Goal: Task Accomplishment & Management: Complete application form

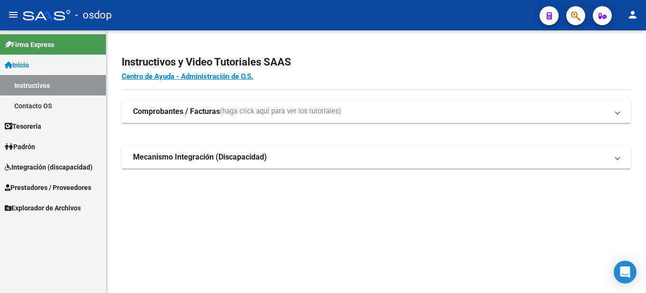
click at [70, 187] on span "Prestadores / Proveedores" at bounding box center [48, 188] width 86 height 10
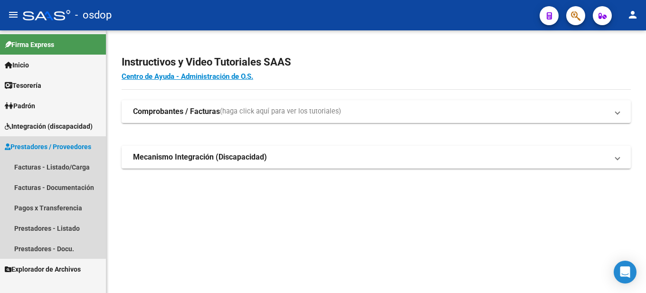
click at [75, 143] on span "Prestadores / Proveedores" at bounding box center [48, 147] width 86 height 10
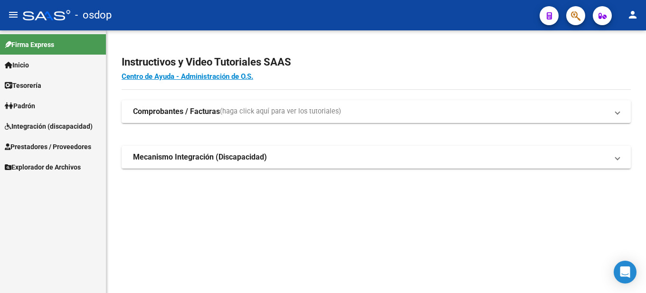
click at [72, 144] on span "Prestadores / Proveedores" at bounding box center [48, 147] width 86 height 10
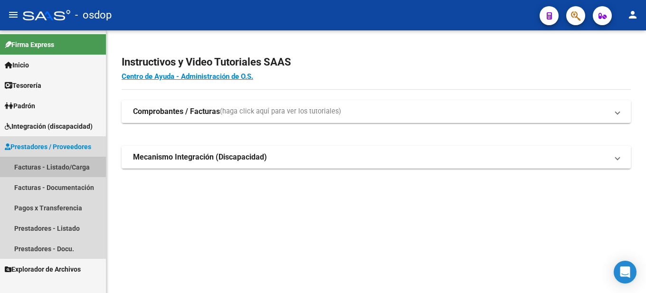
click at [69, 163] on link "Facturas - Listado/Carga" at bounding box center [53, 167] width 106 height 20
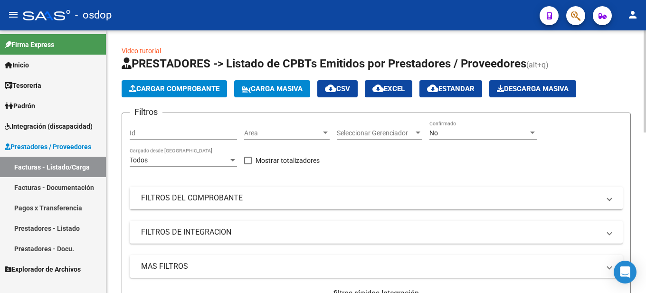
click at [183, 89] on span "Cargar Comprobante" at bounding box center [174, 89] width 90 height 9
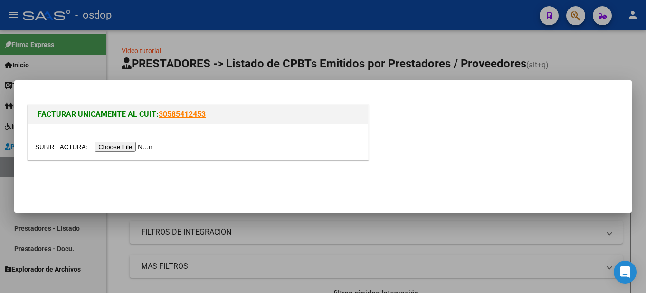
click at [136, 149] on input "file" at bounding box center [95, 147] width 120 height 10
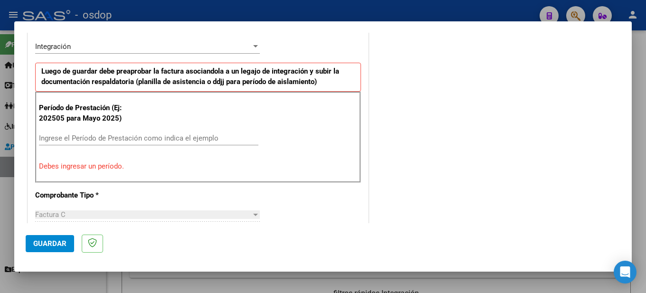
scroll to position [188, 0]
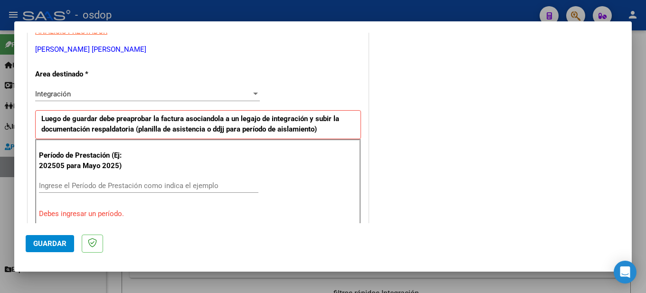
click at [82, 186] on input "Ingrese el Período de Prestación como indica el ejemplo" at bounding box center [149, 186] width 220 height 9
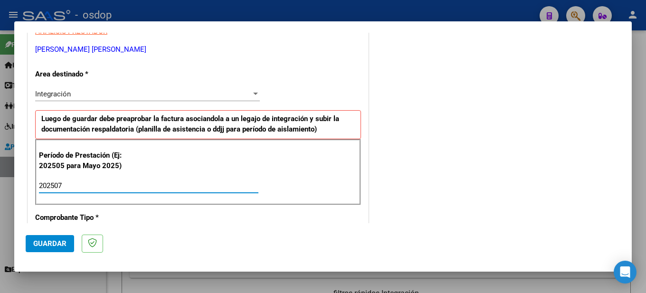
type input "202507"
click at [316, 157] on div "Período de Prestación (Ej: 202505 para Mayo 2025) 202507 Ingrese el Período de …" at bounding box center [198, 172] width 326 height 67
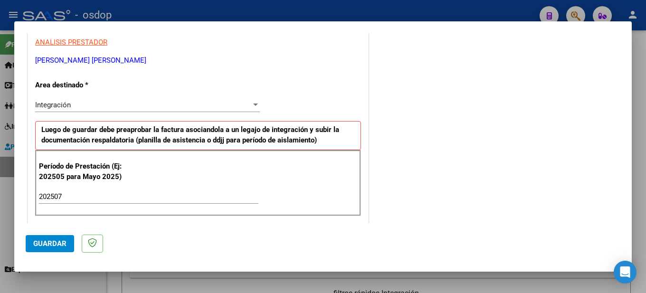
scroll to position [0, 0]
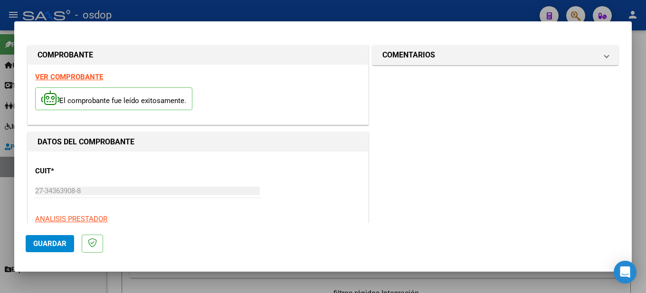
click at [77, 78] on strong "VER COMPROBANTE" at bounding box center [69, 77] width 68 height 9
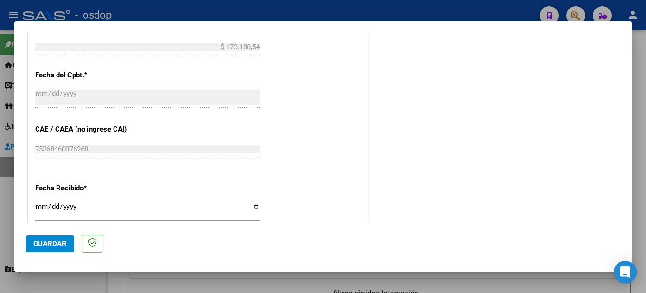
scroll to position [700, 0]
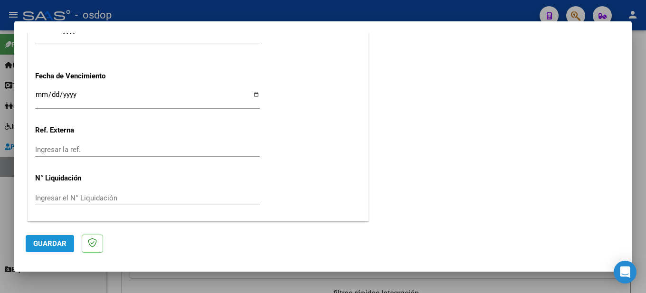
click at [41, 245] on span "Guardar" at bounding box center [49, 244] width 33 height 9
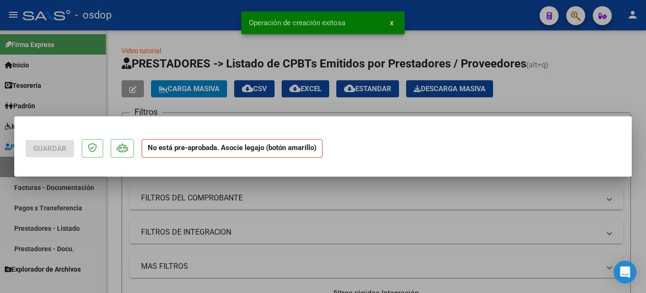
scroll to position [0, 0]
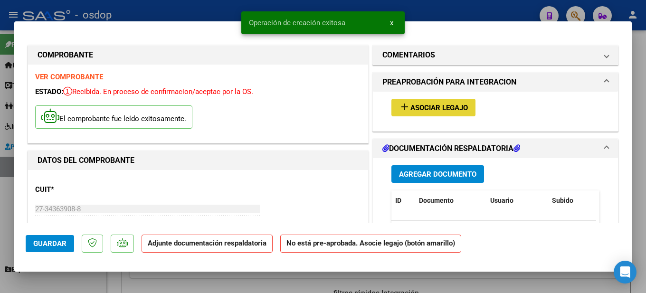
click at [437, 107] on span "Asociar Legajo" at bounding box center [440, 108] width 58 height 9
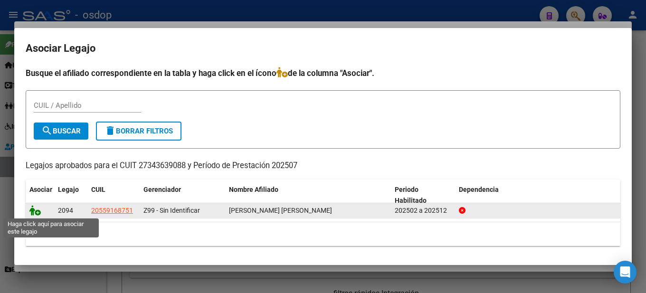
click at [36, 213] on icon at bounding box center [34, 210] width 11 height 10
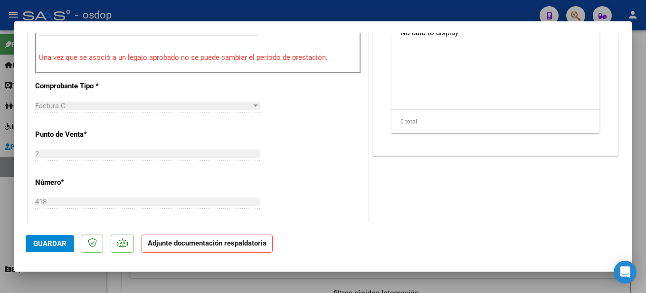
scroll to position [191, 0]
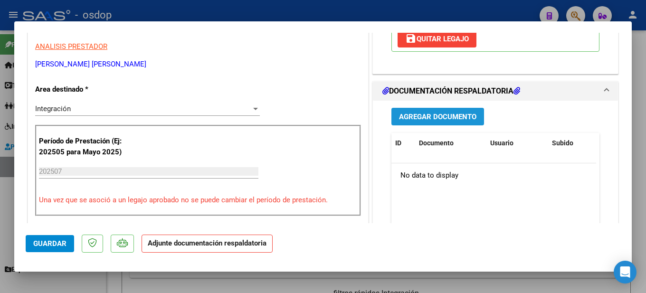
click at [431, 118] on span "Agregar Documento" at bounding box center [437, 117] width 77 height 9
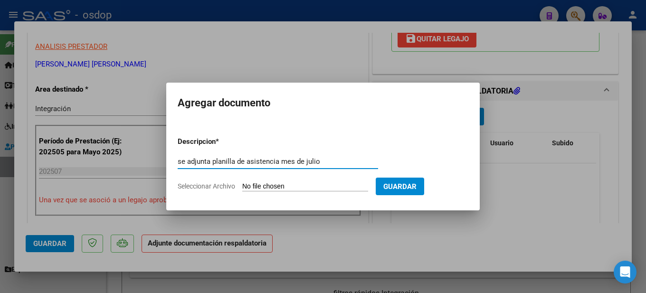
type input "se adjunta planilla de asistencia mes de julio"
click at [287, 181] on form "Descripcion * se adjunta planilla de asistencia mes de julio Escriba aquí una d…" at bounding box center [323, 163] width 291 height 69
click at [287, 184] on input "Seleccionar Archivo" at bounding box center [305, 187] width 126 height 9
type input "C:\fakepath\Asistencia Nehuen Julio (2).pdf"
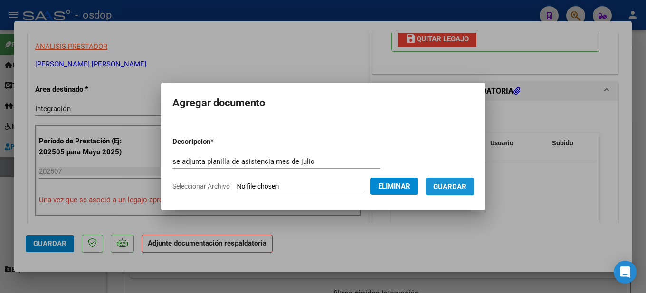
click at [458, 187] on span "Guardar" at bounding box center [449, 187] width 33 height 9
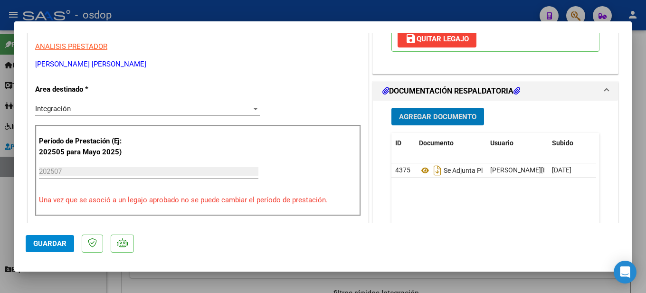
click at [639, 117] on div at bounding box center [323, 146] width 646 height 293
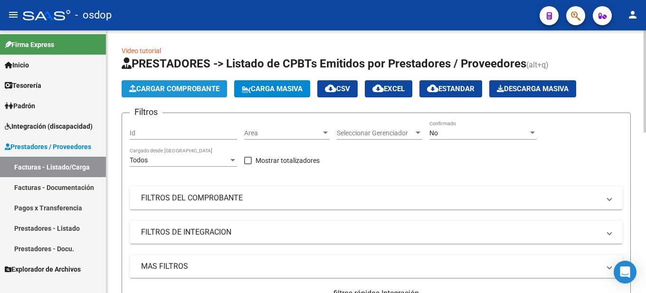
click at [172, 88] on span "Cargar Comprobante" at bounding box center [174, 89] width 90 height 9
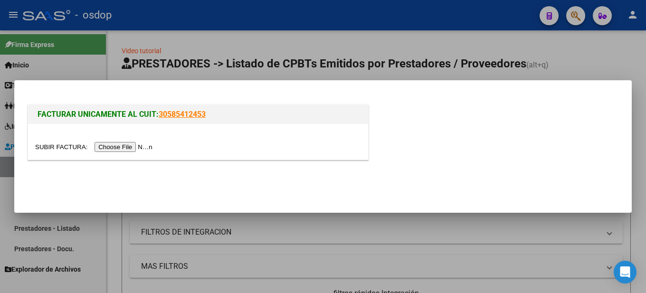
click at [139, 148] on input "file" at bounding box center [95, 147] width 120 height 10
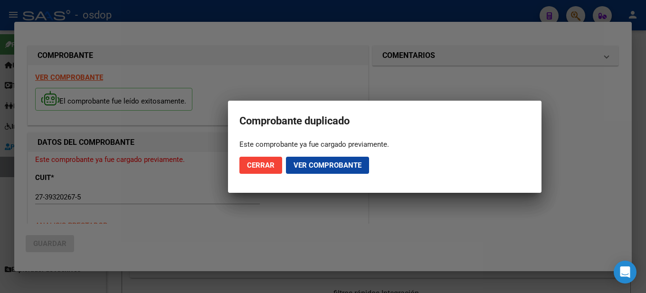
click at [643, 120] on div at bounding box center [323, 146] width 646 height 293
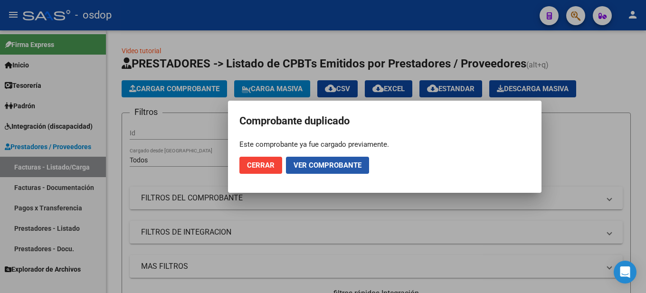
click at [315, 164] on span "Ver comprobante" at bounding box center [328, 165] width 68 height 9
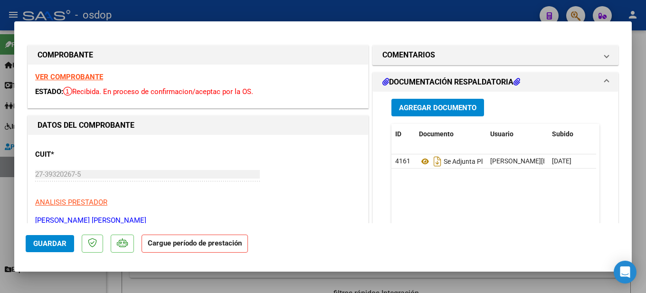
click at [81, 73] on strong "VER COMPROBANTE" at bounding box center [69, 77] width 68 height 9
click at [643, 77] on div at bounding box center [323, 146] width 646 height 293
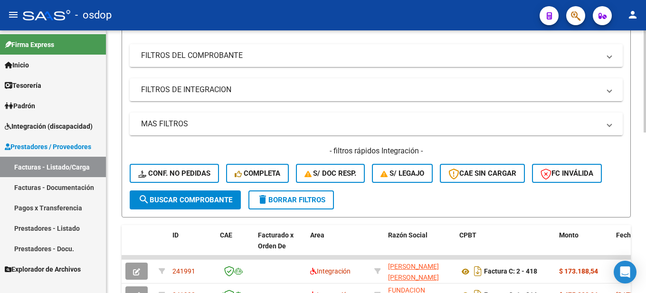
scroll to position [0, 0]
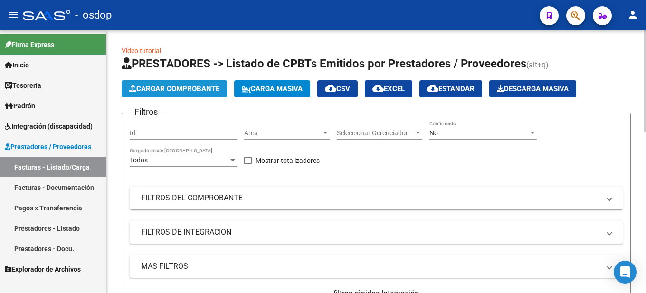
click at [167, 84] on button "Cargar Comprobante" at bounding box center [175, 88] width 106 height 17
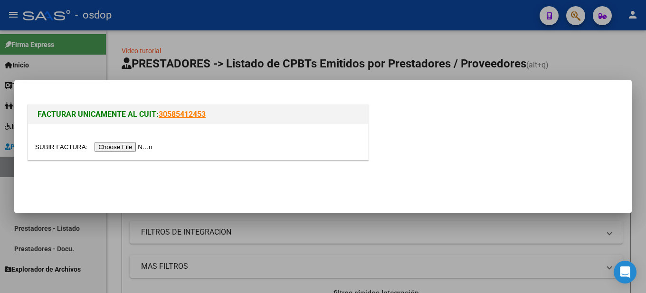
click at [141, 148] on input "file" at bounding box center [95, 147] width 120 height 10
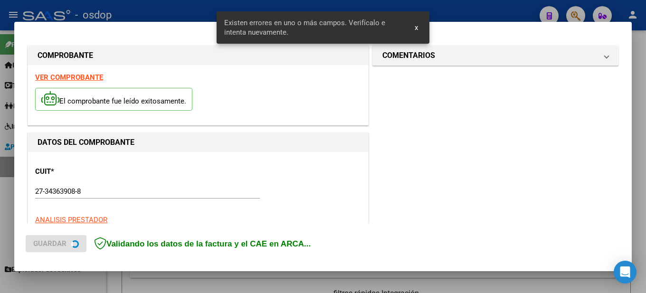
scroll to position [236, 0]
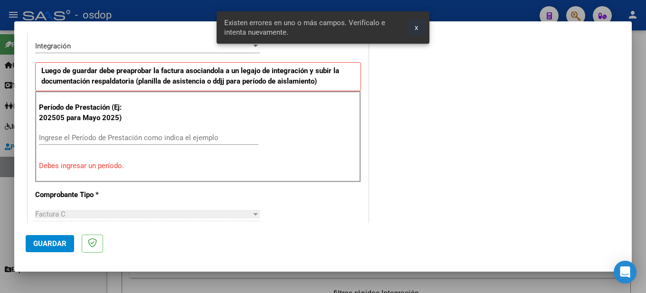
click at [417, 25] on span "x" at bounding box center [416, 27] width 3 height 9
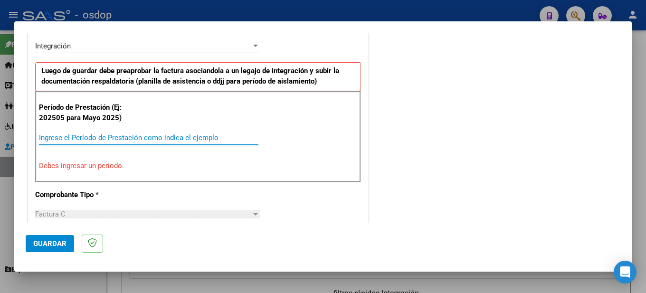
click at [89, 135] on input "Ingrese el Período de Prestación como indica el ejemplo" at bounding box center [149, 138] width 220 height 9
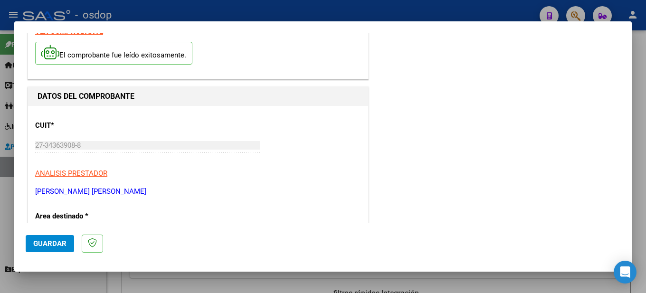
scroll to position [0, 0]
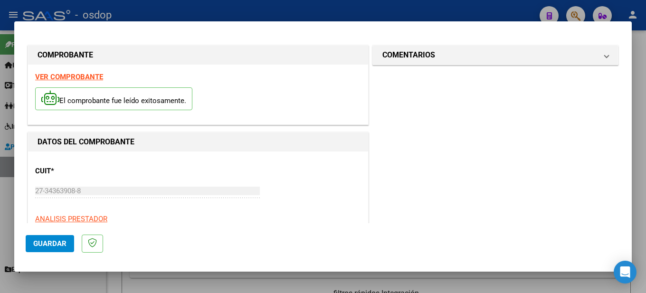
type input "202508"
click at [90, 75] on strong "VER COMPROBANTE" at bounding box center [69, 77] width 68 height 9
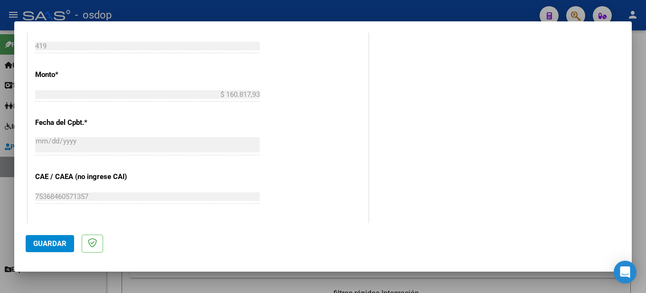
scroll to position [618, 0]
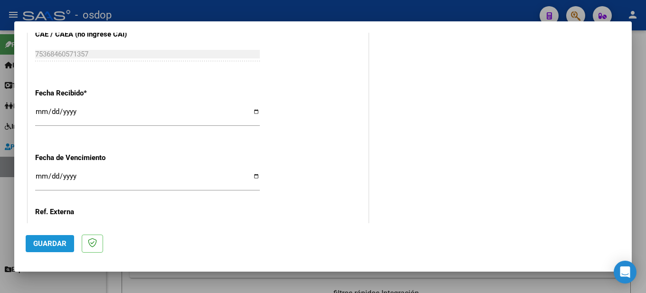
click at [58, 241] on span "Guardar" at bounding box center [49, 244] width 33 height 9
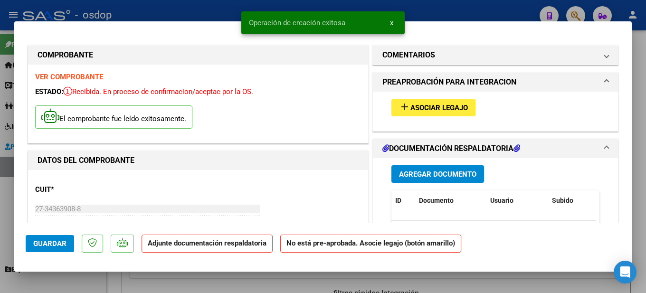
click at [424, 105] on span "Asociar Legajo" at bounding box center [440, 108] width 58 height 9
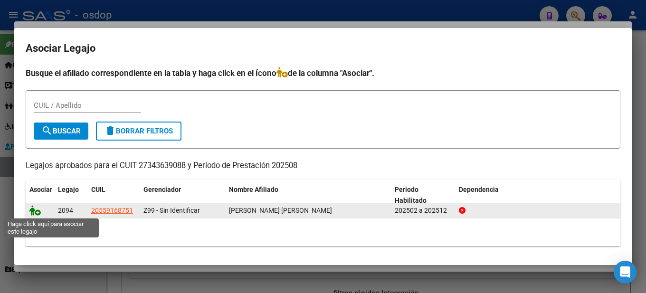
click at [38, 214] on icon at bounding box center [34, 210] width 11 height 10
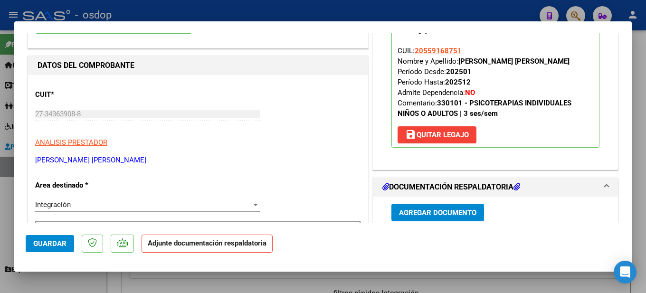
scroll to position [190, 0]
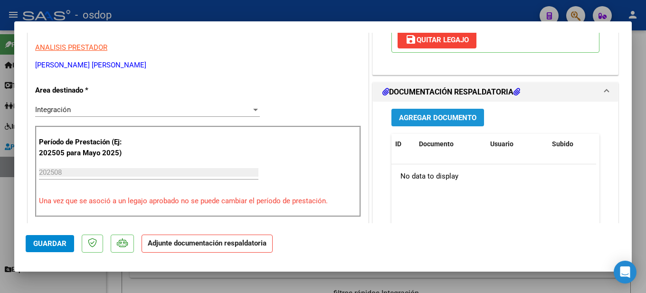
click at [439, 116] on span "Agregar Documento" at bounding box center [437, 118] width 77 height 9
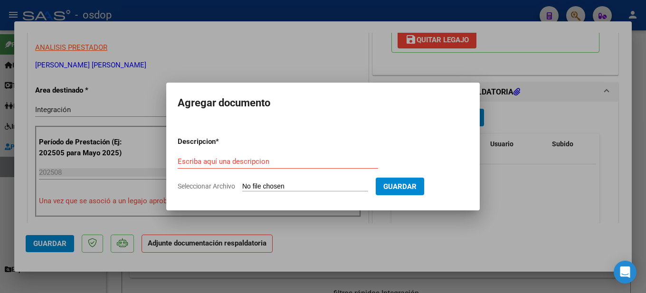
click at [274, 187] on input "Seleccionar Archivo" at bounding box center [305, 187] width 126 height 9
type input "C:\fakepath\Planilla de asistencia agosto NEHUEN VERA CHAMORRO.pdf"
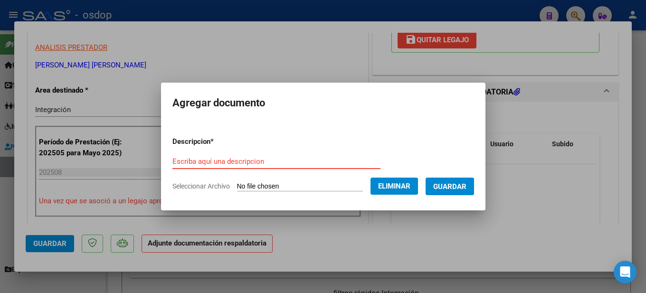
click at [215, 160] on input "Escriba aquí una descripcion" at bounding box center [277, 161] width 208 height 9
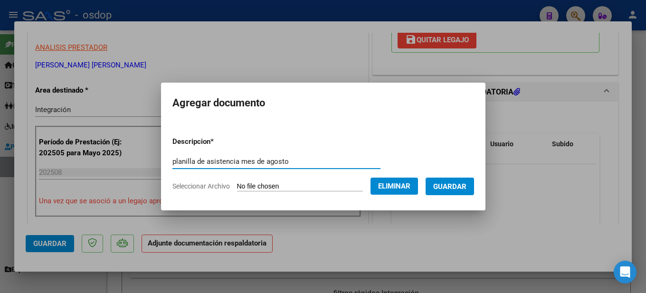
type input "planilla de asistencia mes de agosto"
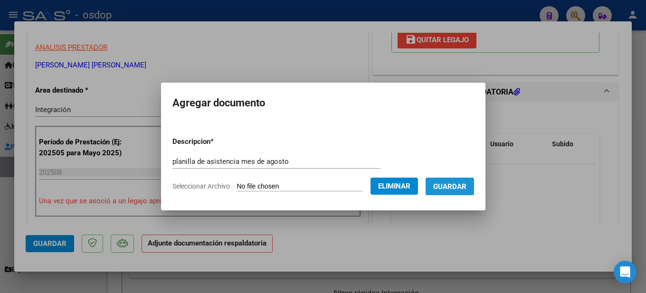
click at [467, 189] on span "Guardar" at bounding box center [449, 187] width 33 height 9
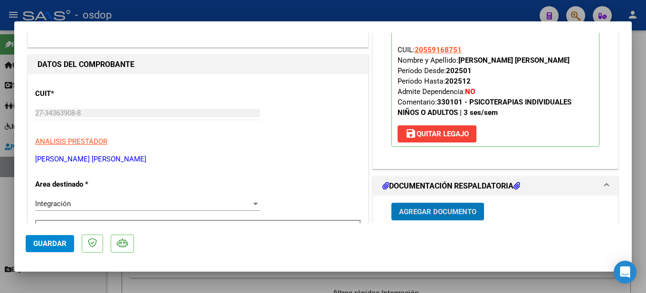
scroll to position [0, 0]
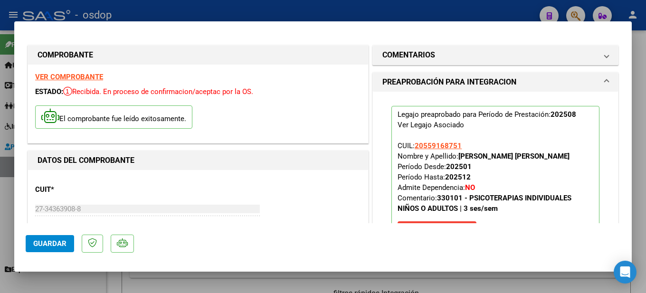
click at [637, 117] on div at bounding box center [323, 146] width 646 height 293
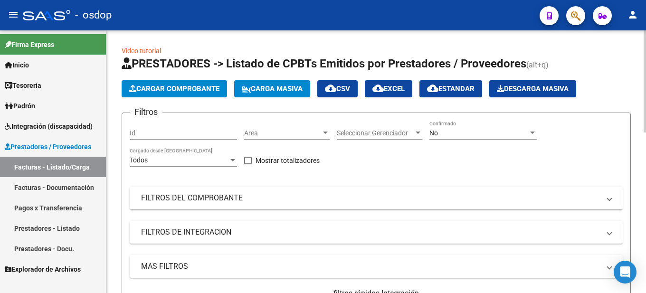
click at [166, 83] on button "Cargar Comprobante" at bounding box center [175, 88] width 106 height 17
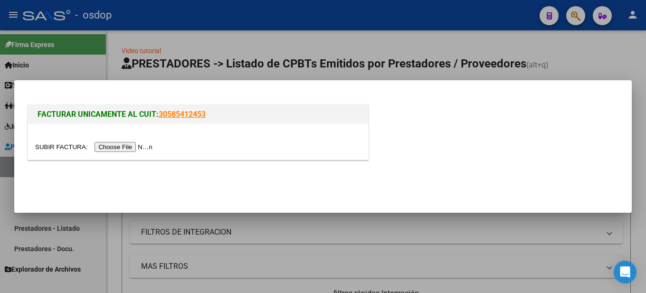
click at [126, 145] on input "file" at bounding box center [95, 147] width 120 height 10
click at [124, 144] on input "file" at bounding box center [95, 147] width 120 height 10
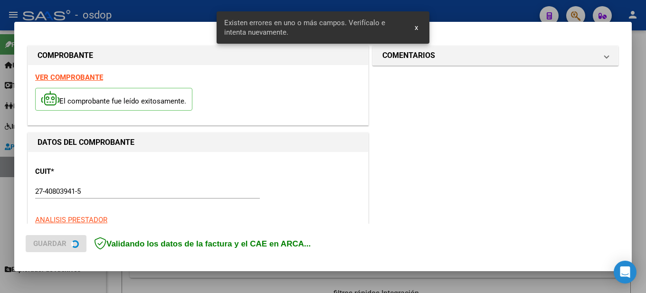
scroll to position [236, 0]
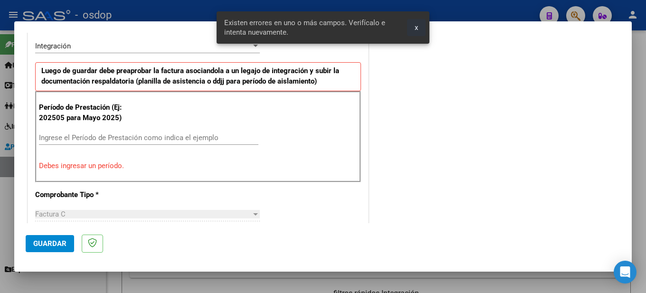
click at [417, 25] on span "x" at bounding box center [416, 27] width 3 height 9
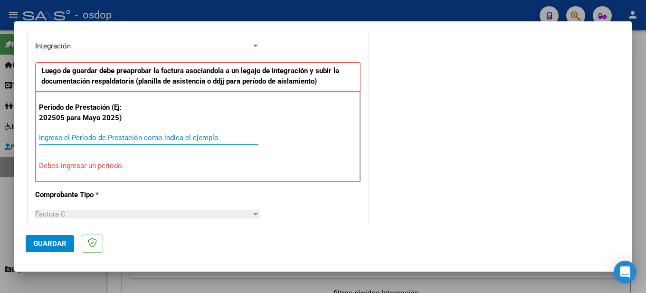
click at [99, 138] on input "Ingrese el Período de Prestación como indica el ejemplo" at bounding box center [149, 138] width 220 height 9
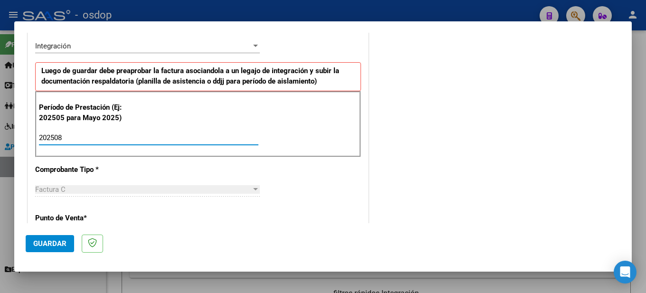
type input "202508"
click at [294, 119] on div "Período de Prestación (Ej: 202505 para Mayo 2025) 202508 Ingrese el Período de …" at bounding box center [198, 124] width 326 height 67
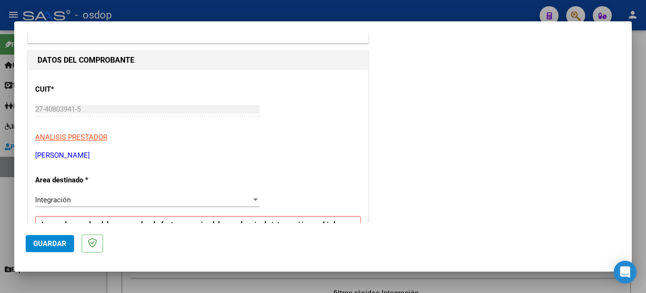
scroll to position [0, 0]
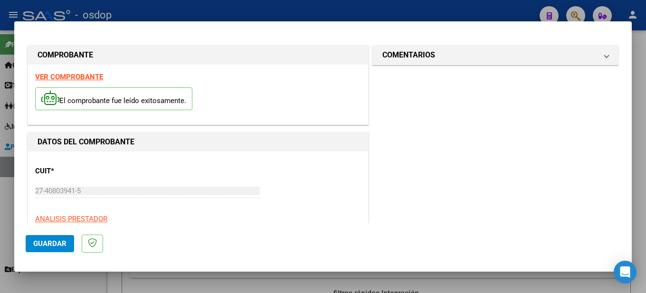
click at [86, 77] on strong "VER COMPROBANTE" at bounding box center [69, 77] width 68 height 9
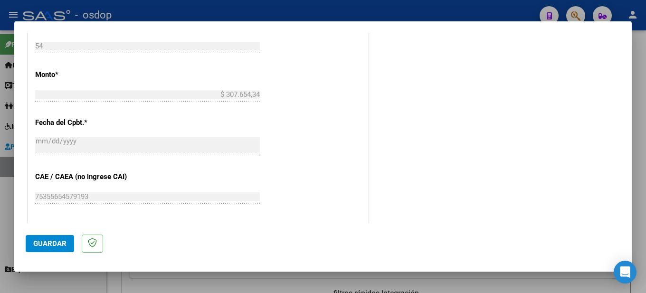
scroll to position [700, 0]
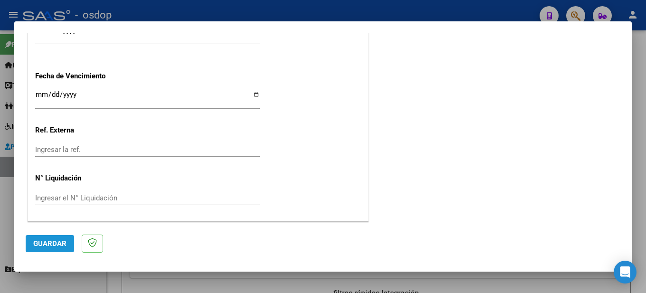
click at [52, 241] on span "Guardar" at bounding box center [49, 244] width 33 height 9
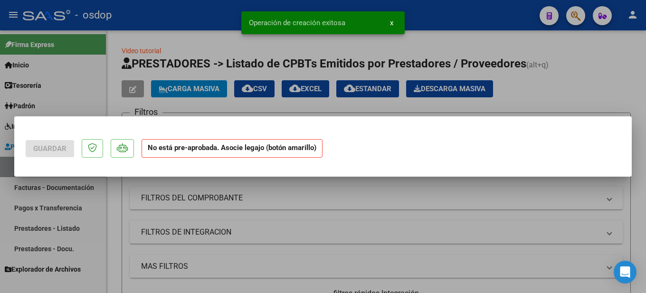
scroll to position [0, 0]
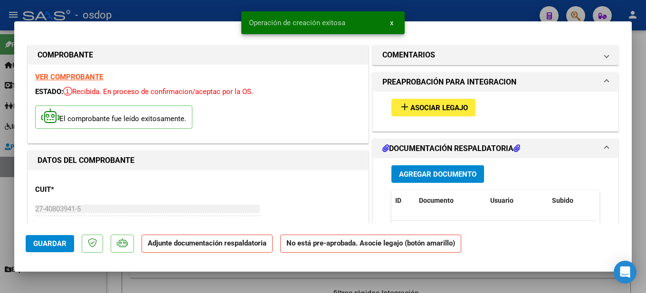
click at [423, 104] on span "Asociar Legajo" at bounding box center [440, 108] width 58 height 9
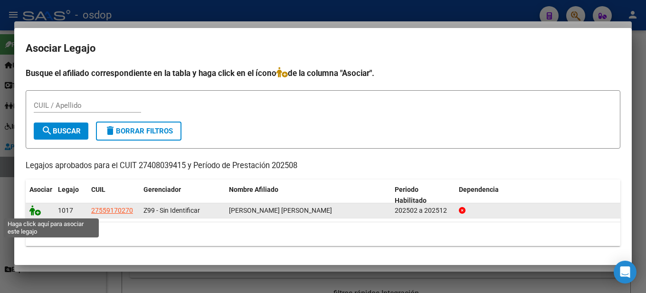
click at [38, 210] on icon at bounding box center [34, 210] width 11 height 10
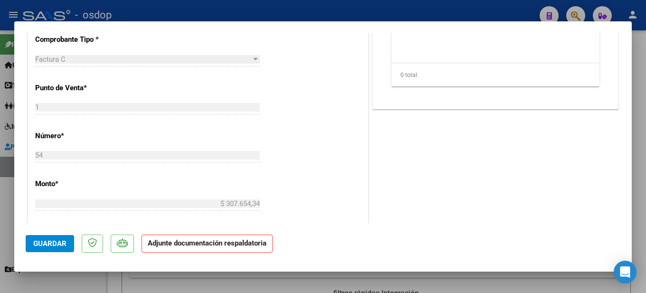
scroll to position [238, 0]
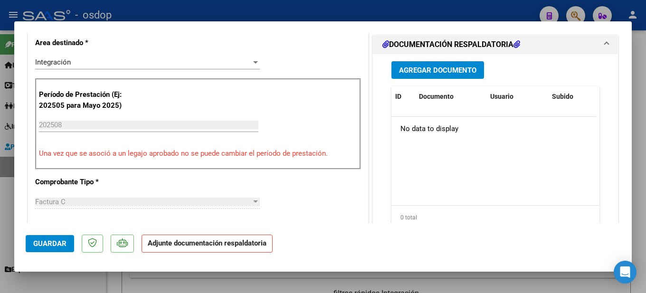
click at [433, 67] on span "Agregar Documento" at bounding box center [437, 70] width 77 height 9
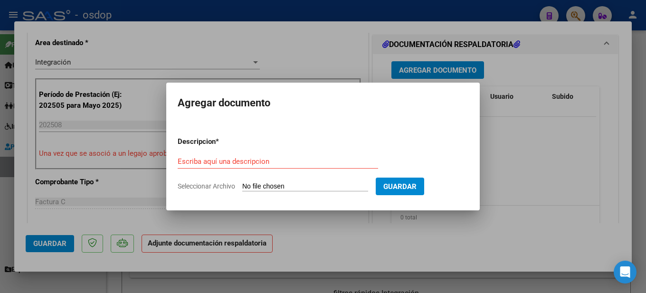
click at [211, 154] on form "Descripcion * Escriba aquí una descripcion Seleccionar Archivo Guardar" at bounding box center [323, 163] width 291 height 69
click at [219, 158] on input "Escriba aquí una descripcion" at bounding box center [278, 161] width 201 height 9
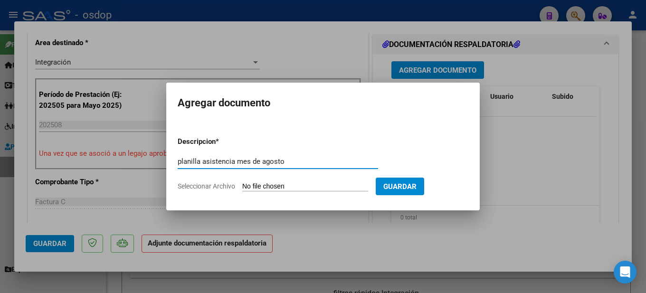
type input "planilla asistencia mes de agosto"
click at [287, 185] on input "Seleccionar Archivo" at bounding box center [305, 187] width 126 height 9
type input "C:\fakepath\Planilla de asistencia Jara Silguero Margarita Agosto.pdf"
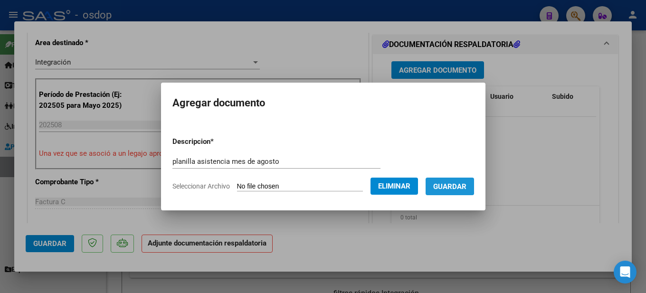
click at [460, 186] on span "Guardar" at bounding box center [449, 187] width 33 height 9
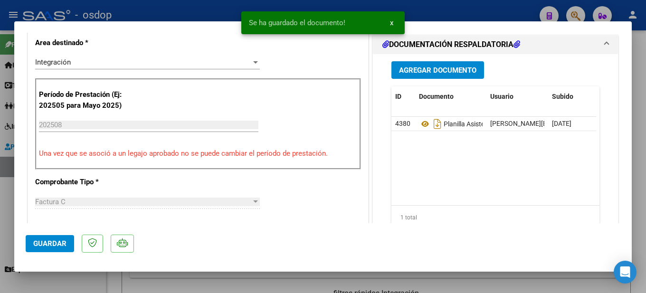
click at [646, 160] on div at bounding box center [323, 146] width 646 height 293
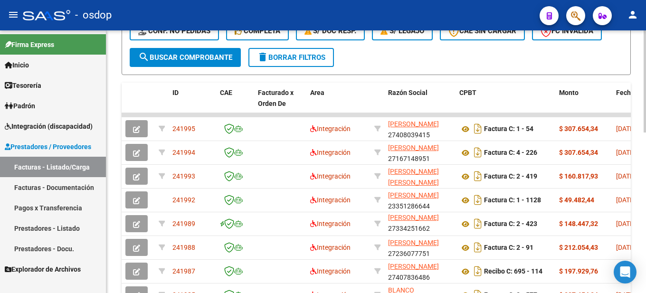
scroll to position [412, 0]
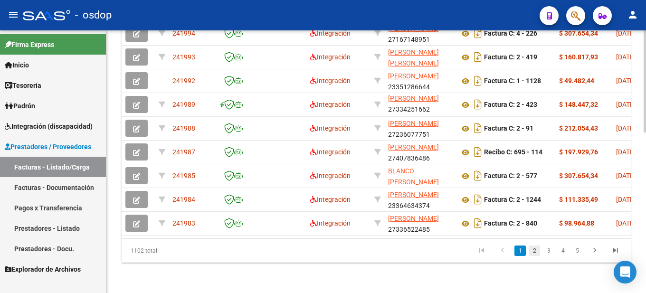
click at [535, 249] on link "2" at bounding box center [534, 251] width 11 height 10
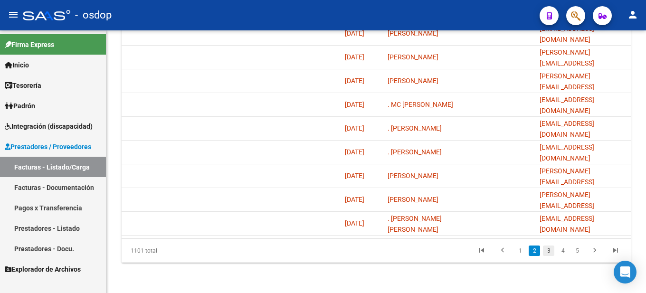
click at [551, 249] on link "3" at bounding box center [548, 251] width 11 height 10
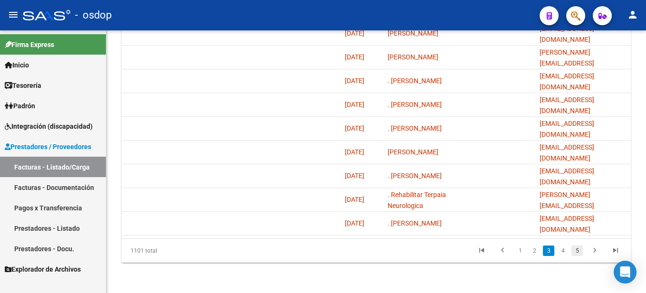
click at [576, 253] on link "5" at bounding box center [577, 251] width 11 height 10
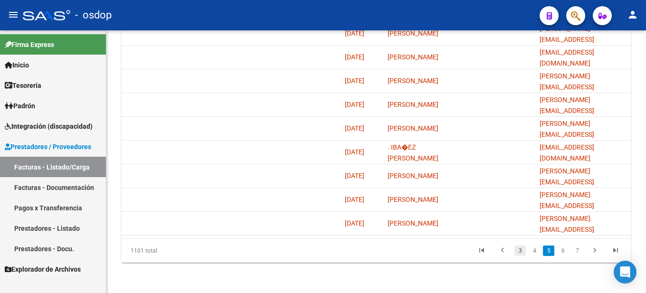
click at [516, 251] on link "3" at bounding box center [520, 251] width 11 height 10
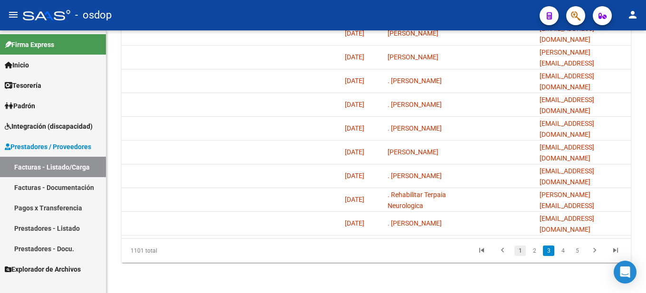
click at [516, 247] on link "1" at bounding box center [520, 251] width 11 height 10
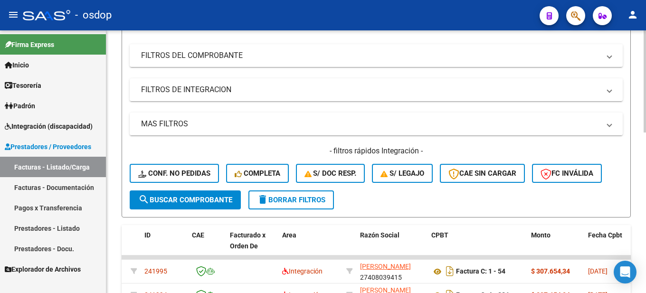
scroll to position [0, 0]
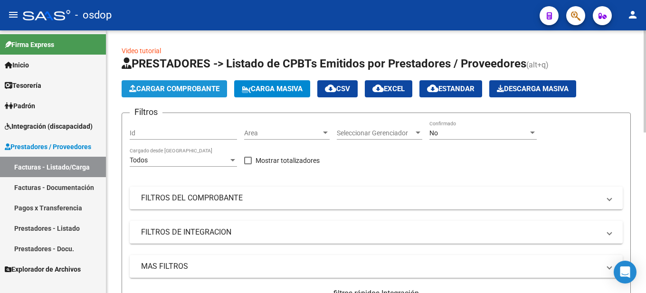
click at [179, 89] on span "Cargar Comprobante" at bounding box center [174, 89] width 90 height 9
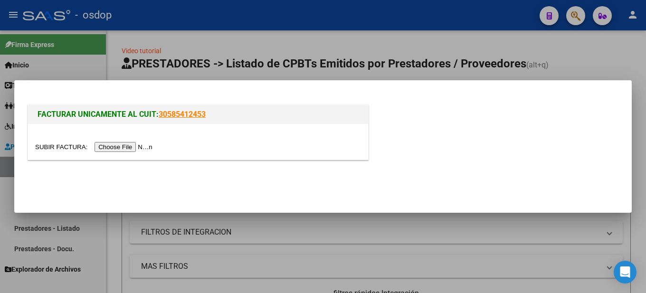
click at [110, 145] on input "file" at bounding box center [95, 147] width 120 height 10
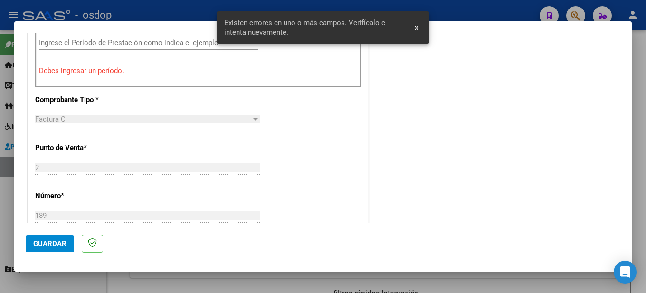
scroll to position [236, 0]
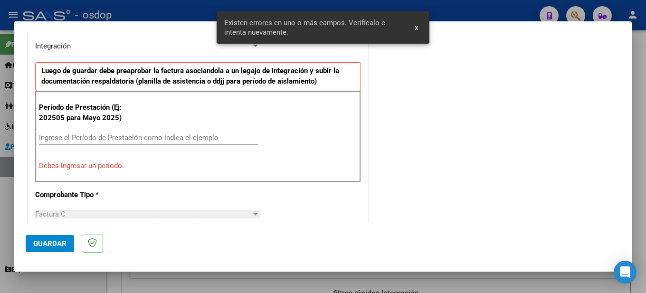
click at [83, 137] on input "Ingrese el Período de Prestación como indica el ejemplo" at bounding box center [149, 138] width 220 height 9
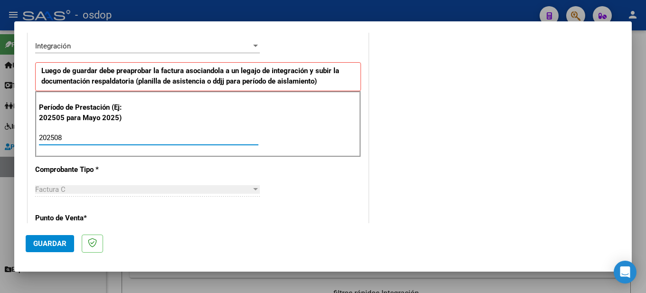
scroll to position [0, 0]
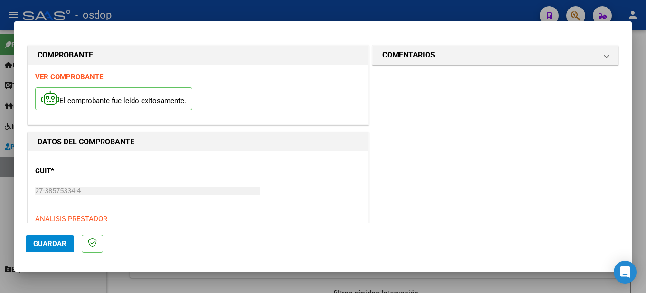
type input "202508"
click at [76, 77] on strong "VER COMPROBANTE" at bounding box center [69, 77] width 68 height 9
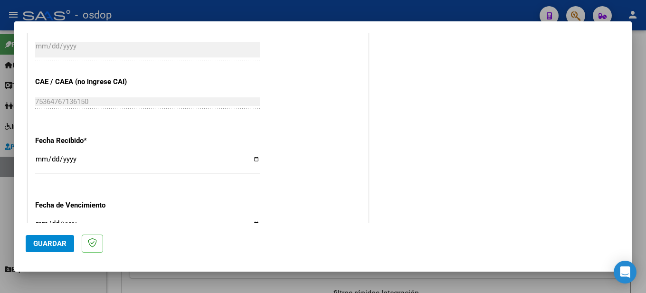
scroll to position [700, 0]
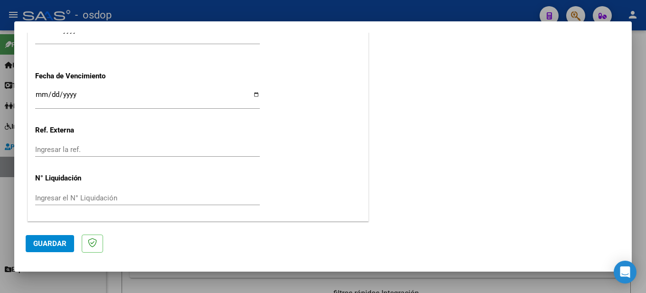
click at [60, 244] on span "Guardar" at bounding box center [49, 244] width 33 height 9
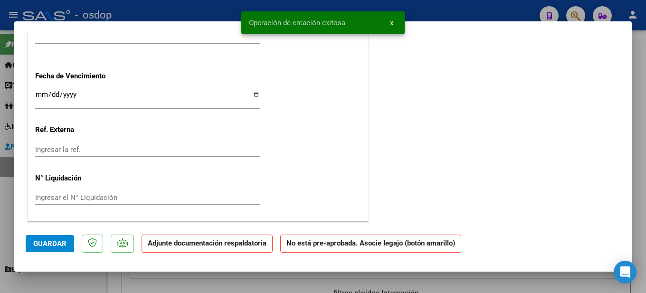
scroll to position [0, 0]
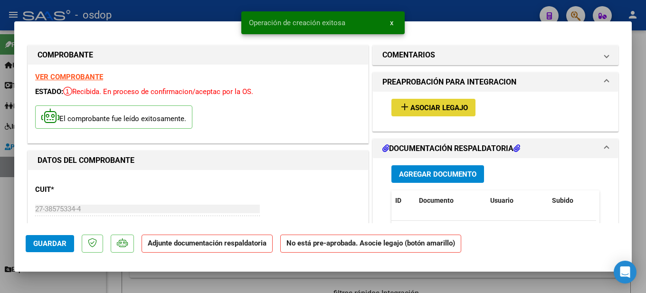
click at [445, 112] on span "Asociar Legajo" at bounding box center [440, 108] width 58 height 9
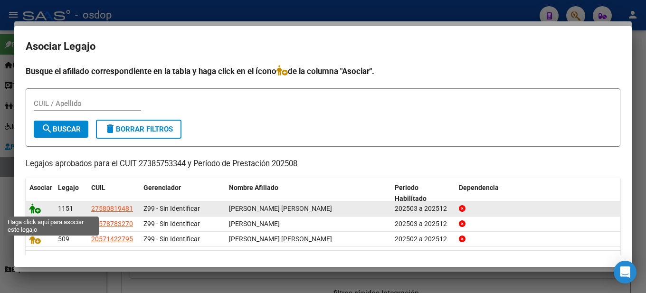
click at [38, 212] on icon at bounding box center [34, 208] width 11 height 10
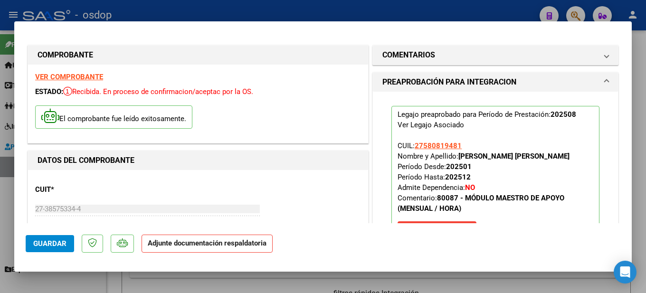
scroll to position [190, 0]
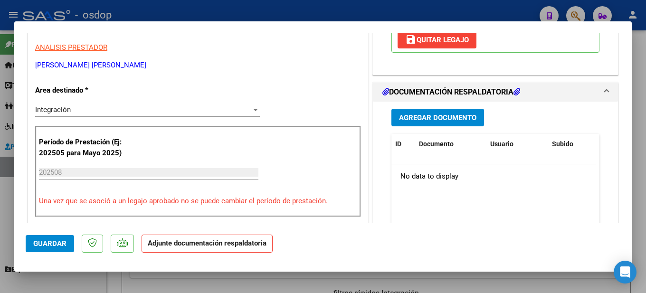
click at [461, 119] on span "Agregar Documento" at bounding box center [437, 118] width 77 height 9
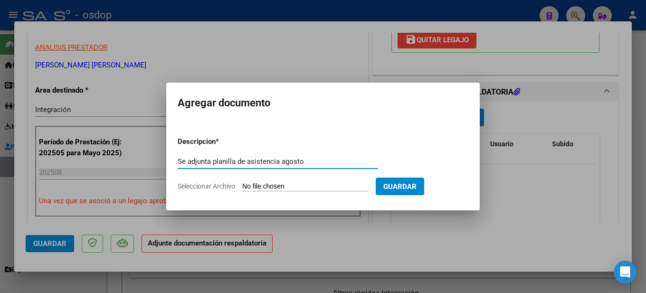
type input "Se adjunta planilla de asistencia agosto"
drag, startPoint x: 292, startPoint y: 177, endPoint x: 292, endPoint y: 183, distance: 5.7
click at [292, 181] on form "Descripcion * Se adjunta planilla de asistencia agosto Escriba aquí una descrip…" at bounding box center [323, 163] width 291 height 69
click at [294, 183] on input "Seleccionar Archivo" at bounding box center [305, 187] width 126 height 9
type input "C:\fakepath\planilla de asistencia ALMA LOPEZ MA AGOSTO.jpg"
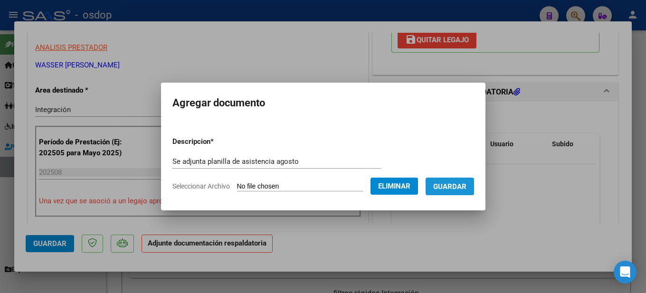
click at [467, 183] on span "Guardar" at bounding box center [449, 187] width 33 height 9
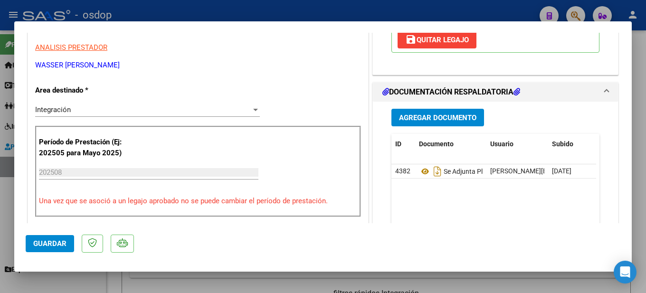
click at [646, 81] on div at bounding box center [323, 146] width 646 height 293
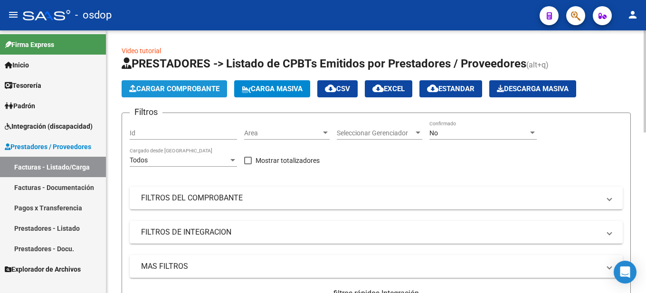
click at [155, 83] on button "Cargar Comprobante" at bounding box center [175, 88] width 106 height 17
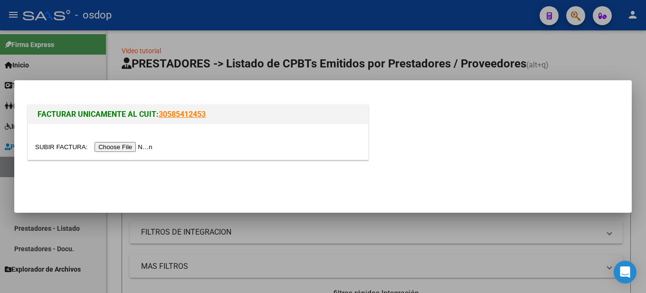
click at [111, 148] on input "file" at bounding box center [95, 147] width 120 height 10
click at [143, 146] on input "file" at bounding box center [95, 147] width 120 height 10
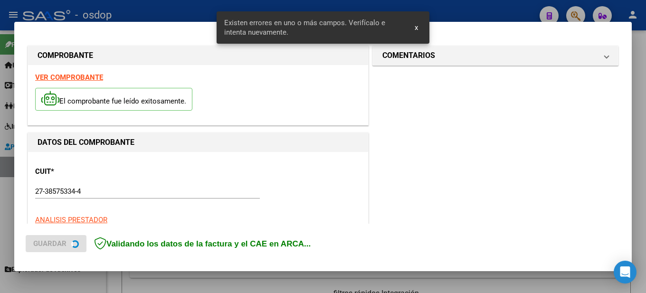
scroll to position [235, 0]
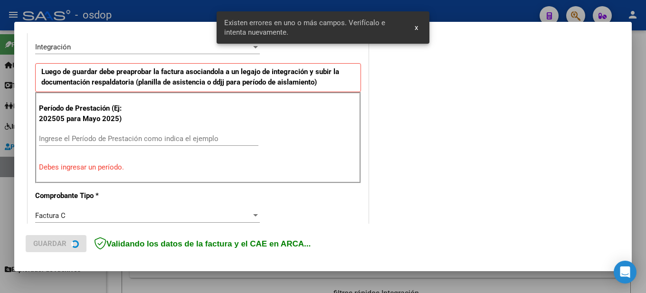
click at [100, 136] on input "Ingrese el Período de Prestación como indica el ejemplo" at bounding box center [149, 139] width 220 height 9
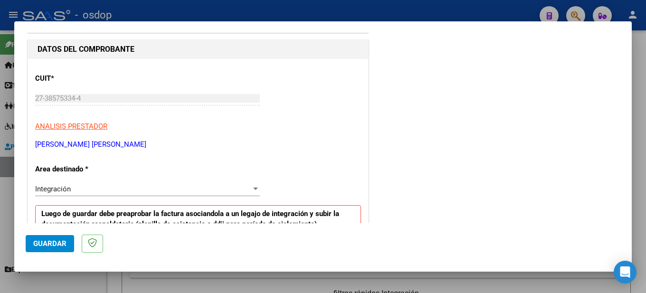
scroll to position [0, 0]
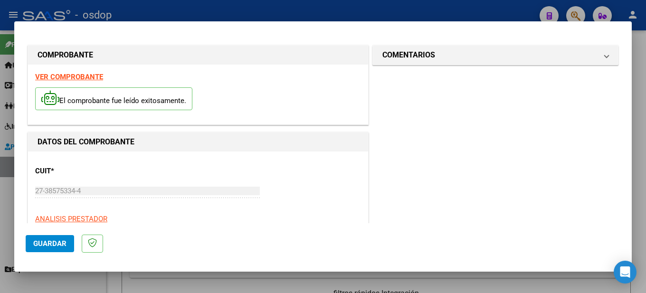
type input "202508"
click at [78, 74] on strong "VER COMPROBANTE" at bounding box center [69, 77] width 68 height 9
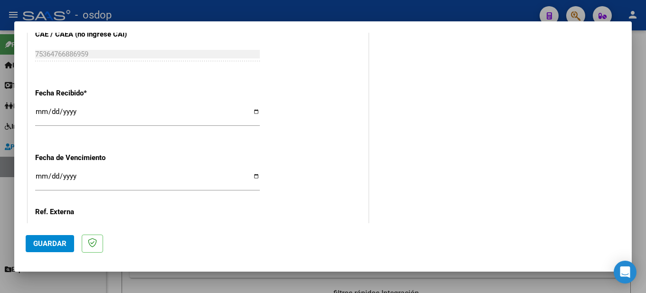
scroll to position [700, 0]
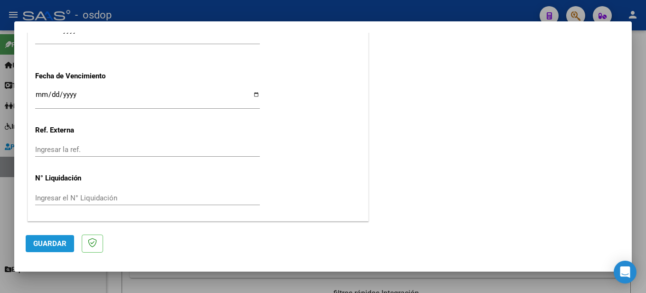
click at [53, 244] on span "Guardar" at bounding box center [49, 244] width 33 height 9
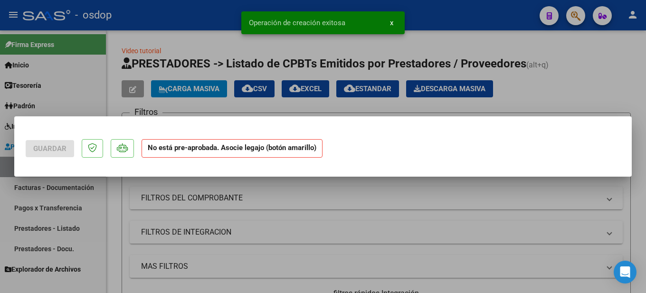
scroll to position [0, 0]
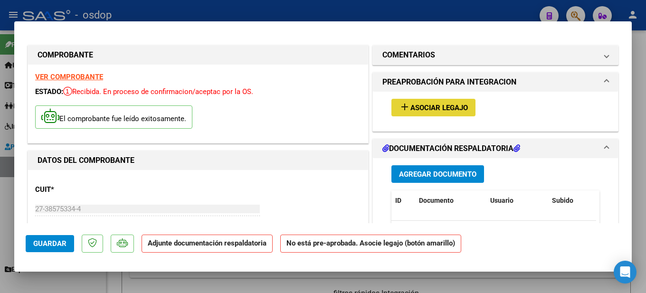
click at [411, 106] on span "Asociar Legajo" at bounding box center [440, 108] width 58 height 9
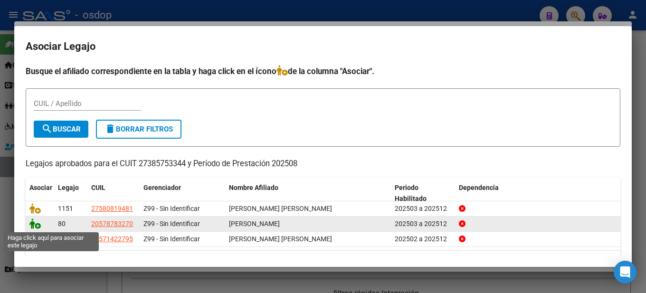
click at [38, 227] on icon at bounding box center [34, 224] width 11 height 10
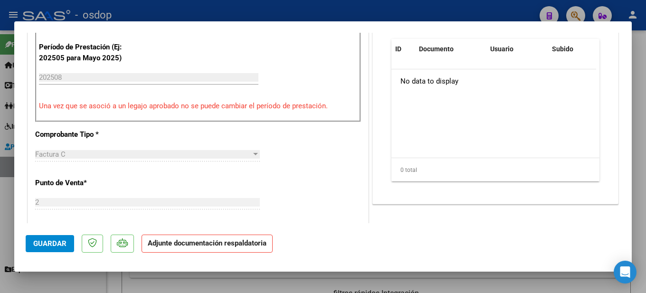
scroll to position [190, 0]
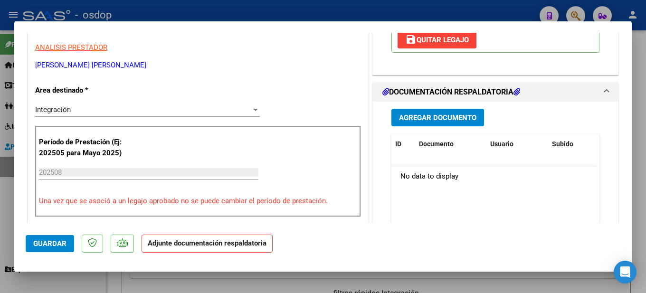
click at [452, 119] on span "Agregar Documento" at bounding box center [437, 118] width 77 height 9
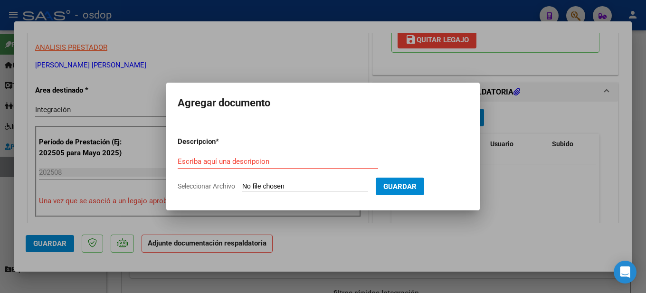
click at [311, 184] on input "Seleccionar Archivo" at bounding box center [305, 187] width 126 height 9
type input "C:\fakepath\planilla de asistencia VERON GINO AGOSTO MA.jpg"
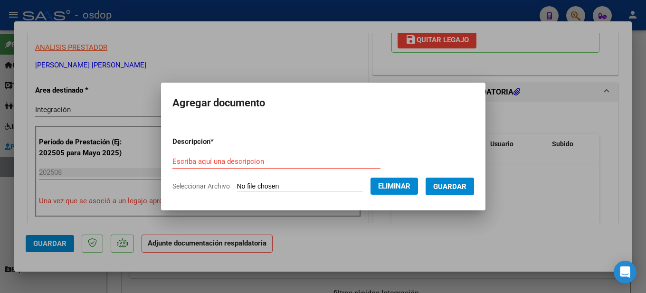
click at [226, 149] on form "Descripcion * Escriba aquí una descripcion Seleccionar Archivo Eliminar Guardar" at bounding box center [324, 163] width 302 height 69
click at [223, 157] on input "Escriba aquí una descripcion" at bounding box center [277, 161] width 208 height 9
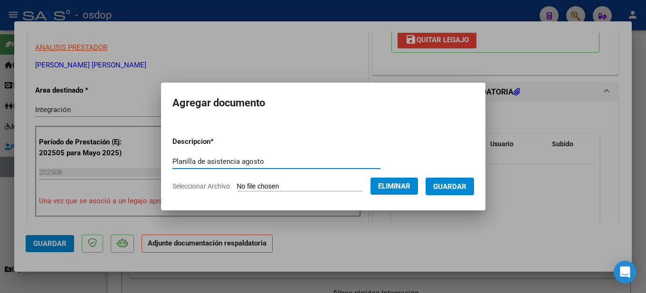
type input "Planilla de asistencia agosto"
click at [466, 185] on span "Guardar" at bounding box center [449, 187] width 33 height 9
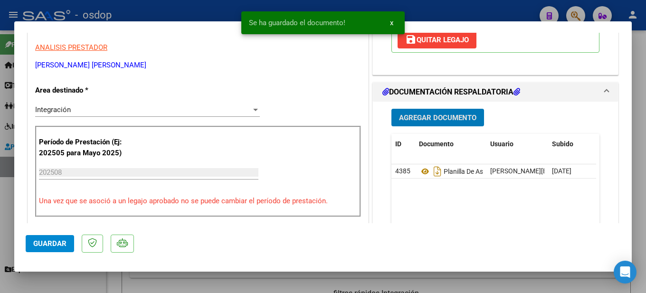
click at [641, 155] on div at bounding box center [323, 146] width 646 height 293
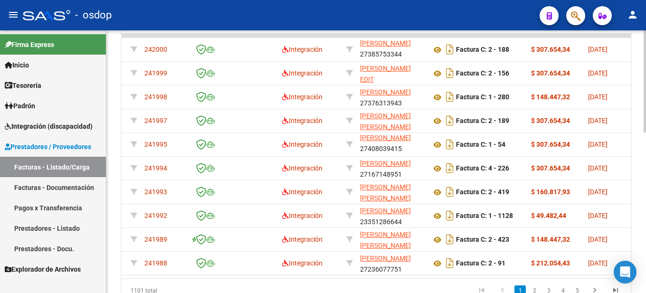
scroll to position [412, 0]
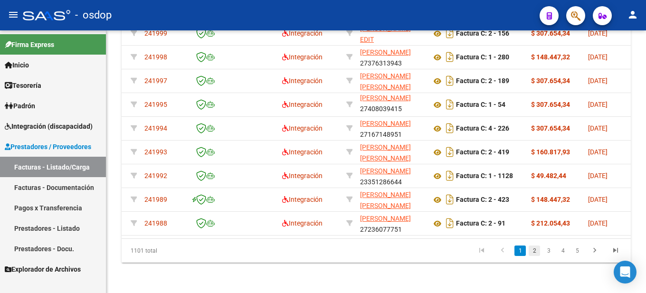
click at [536, 250] on link "2" at bounding box center [534, 251] width 11 height 10
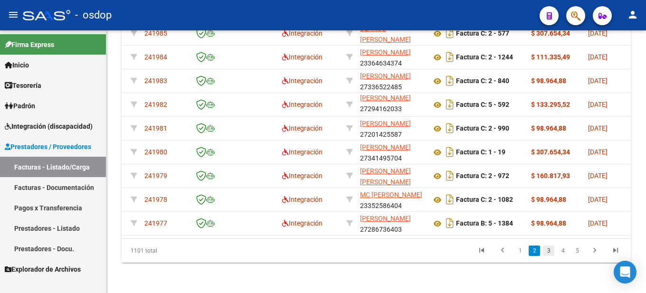
click at [545, 253] on link "3" at bounding box center [548, 251] width 11 height 10
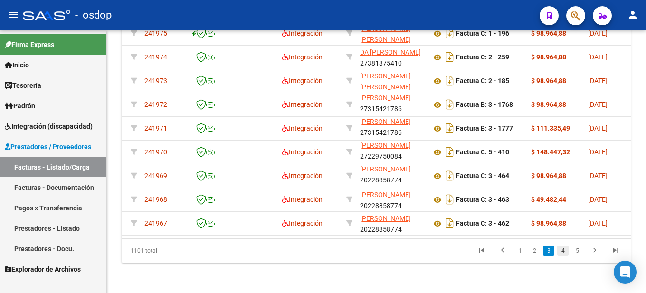
click at [563, 252] on link "4" at bounding box center [562, 251] width 11 height 10
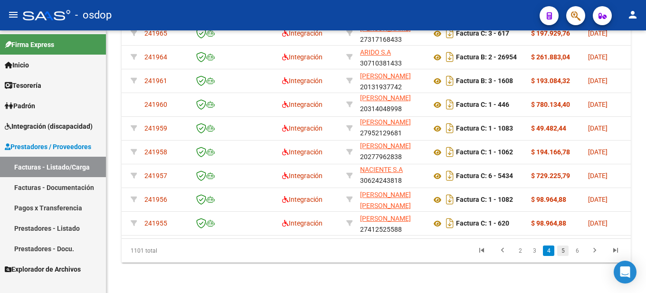
click at [563, 247] on link "5" at bounding box center [562, 251] width 11 height 10
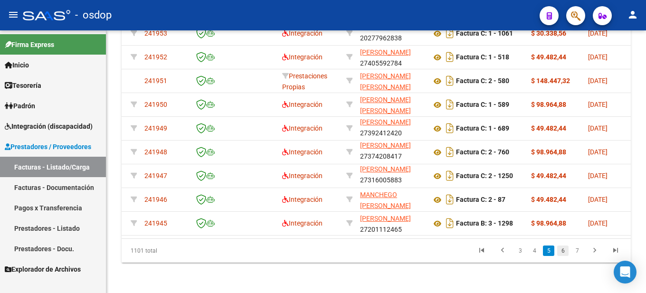
click at [561, 251] on link "6" at bounding box center [562, 251] width 11 height 10
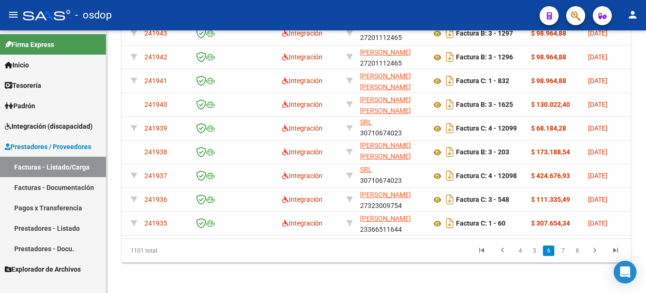
scroll to position [12, 0]
click at [564, 248] on link "7" at bounding box center [562, 251] width 11 height 10
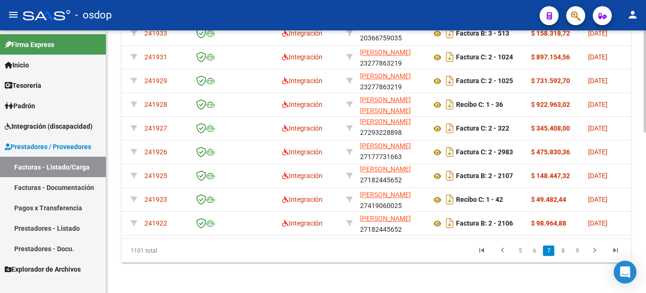
scroll to position [0, 0]
click at [562, 251] on link "8" at bounding box center [562, 251] width 11 height 10
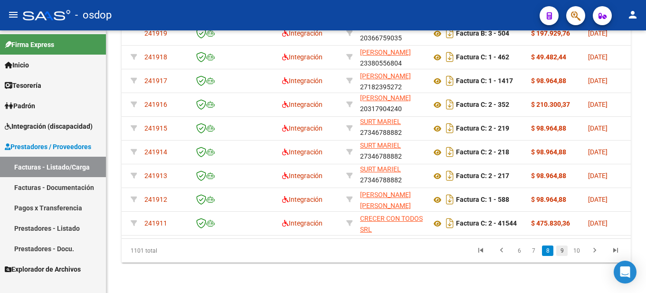
click at [564, 249] on link "9" at bounding box center [562, 251] width 11 height 10
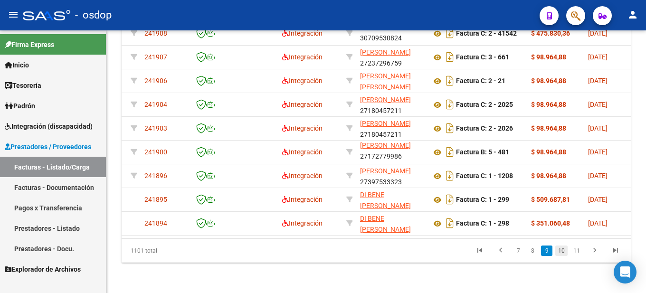
click at [566, 252] on link "10" at bounding box center [562, 251] width 12 height 10
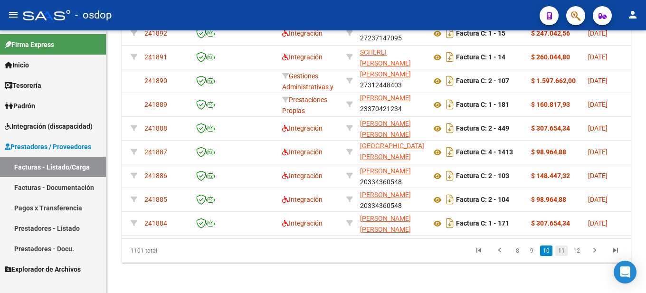
click at [560, 250] on link "11" at bounding box center [562, 251] width 12 height 10
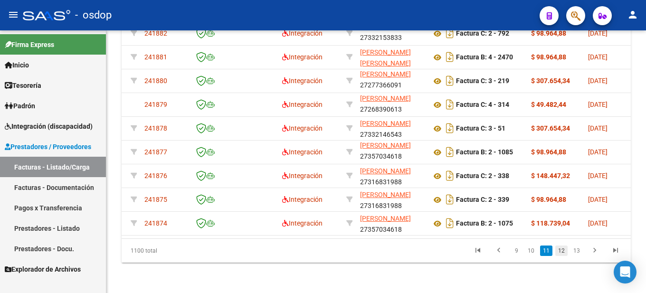
click at [567, 247] on link "12" at bounding box center [562, 251] width 12 height 10
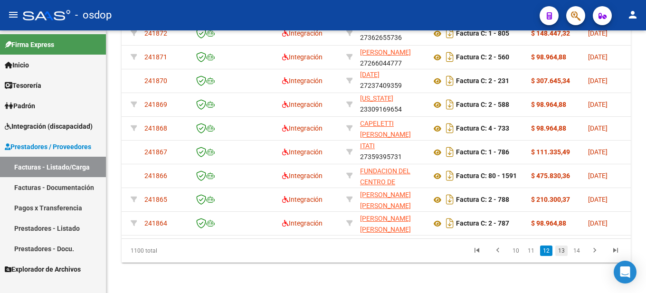
click at [557, 250] on link "13" at bounding box center [562, 251] width 12 height 10
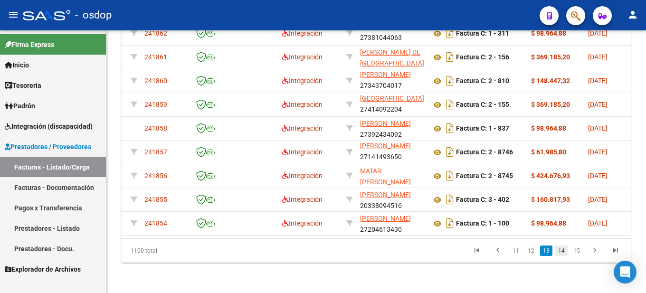
click at [557, 250] on link "14" at bounding box center [562, 251] width 12 height 10
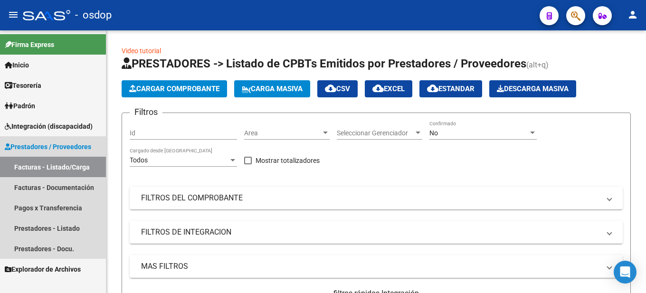
click at [81, 145] on span "Prestadores / Proveedores" at bounding box center [48, 147] width 86 height 10
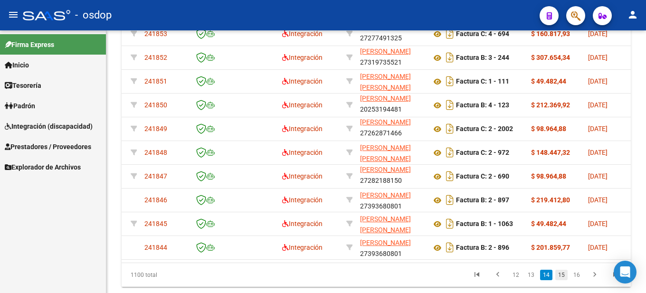
click at [566, 280] on link "15" at bounding box center [562, 275] width 12 height 10
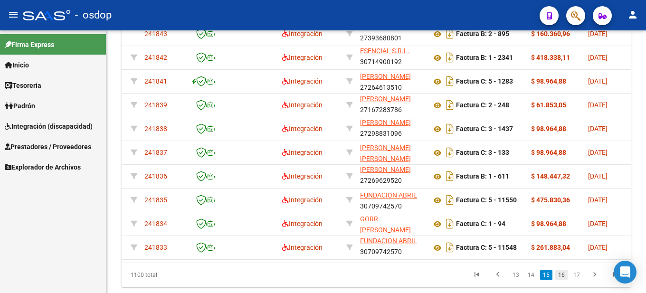
click at [561, 280] on link "16" at bounding box center [562, 275] width 12 height 10
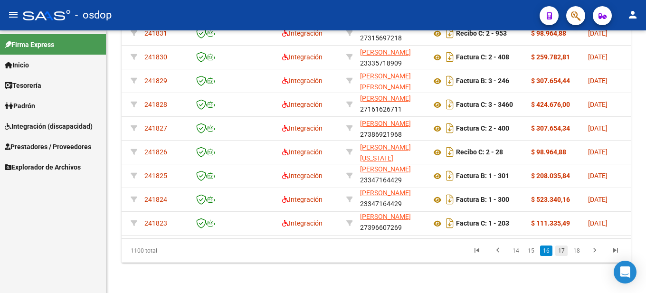
click at [559, 254] on link "17" at bounding box center [562, 251] width 12 height 10
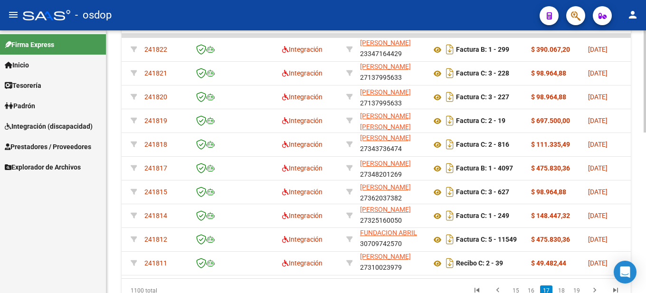
scroll to position [412, 0]
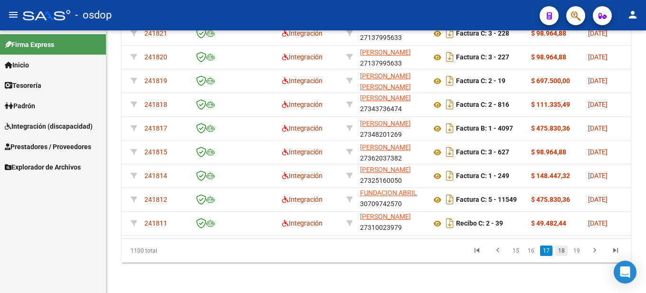
click at [567, 250] on link "18" at bounding box center [562, 251] width 12 height 10
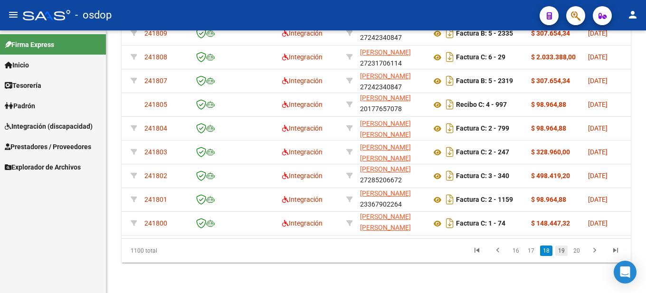
click at [559, 252] on link "19" at bounding box center [562, 251] width 12 height 10
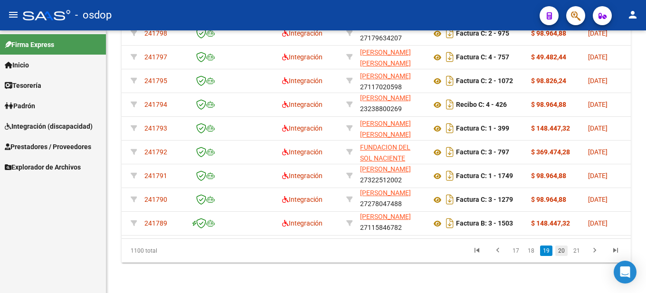
scroll to position [12, 0]
click at [566, 253] on link "20" at bounding box center [562, 251] width 12 height 10
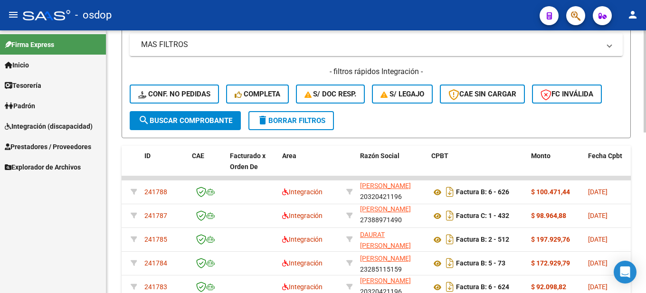
scroll to position [412, 0]
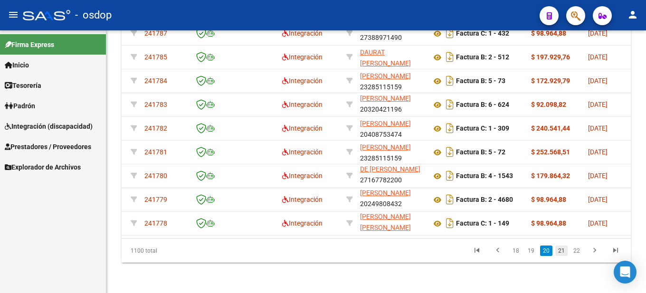
click at [564, 250] on link "21" at bounding box center [562, 251] width 12 height 10
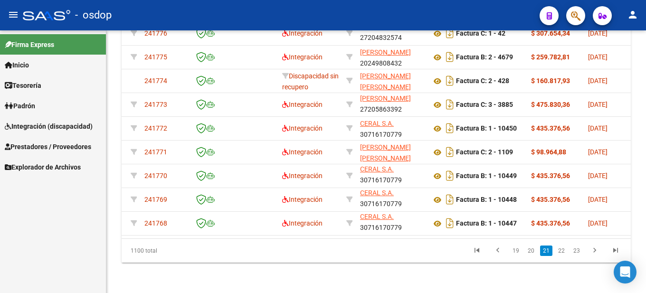
scroll to position [2, 0]
click at [576, 250] on link "23" at bounding box center [577, 251] width 12 height 10
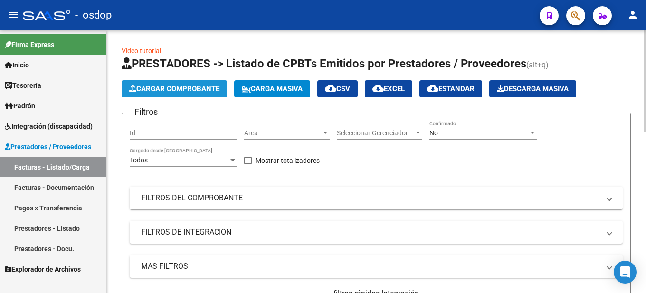
click at [197, 84] on button "Cargar Comprobante" at bounding box center [175, 88] width 106 height 17
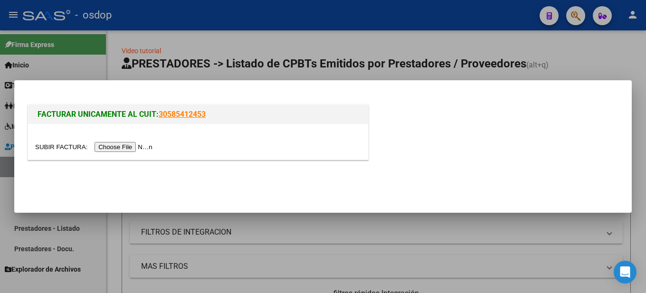
click at [124, 148] on input "file" at bounding box center [95, 147] width 120 height 10
click at [134, 149] on input "file" at bounding box center [95, 147] width 120 height 10
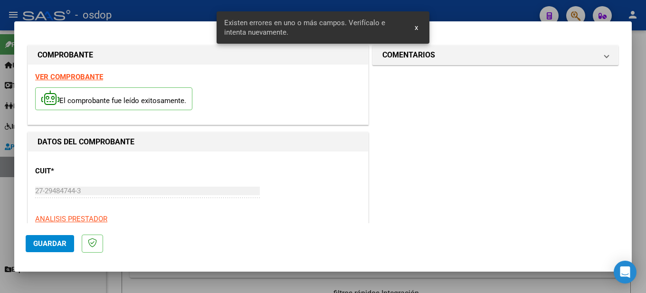
scroll to position [236, 0]
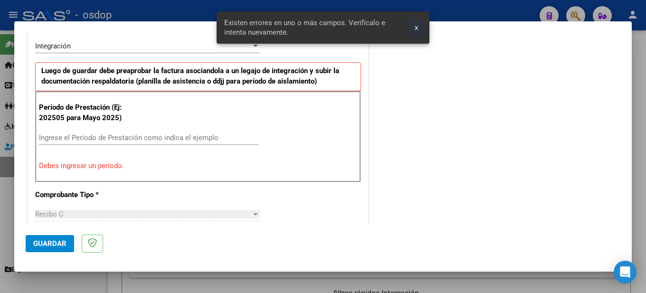
click at [417, 25] on span "x" at bounding box center [416, 27] width 3 height 9
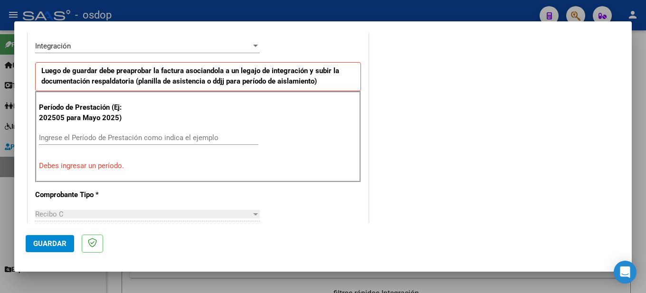
click at [96, 164] on p "Debes ingresar un período." at bounding box center [198, 166] width 318 height 11
click at [82, 134] on input "Ingrese el Período de Prestación como indica el ejemplo" at bounding box center [149, 138] width 220 height 9
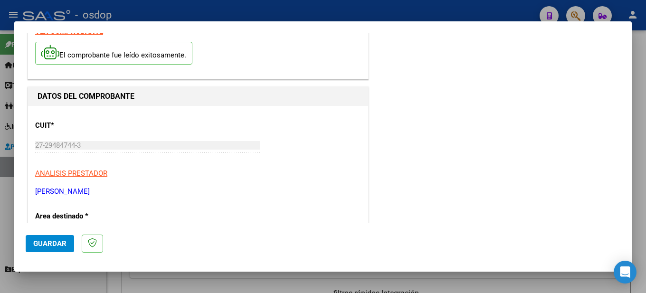
scroll to position [0, 0]
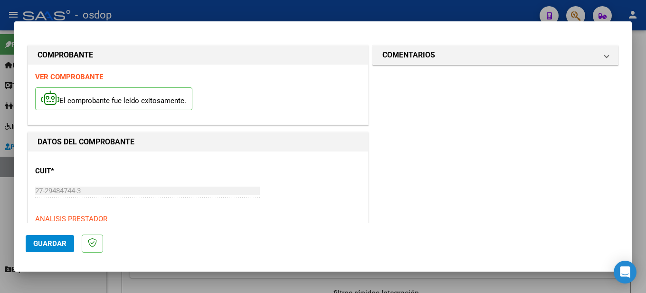
type input "202508"
click at [89, 77] on strong "VER COMPROBANTE" at bounding box center [69, 77] width 68 height 9
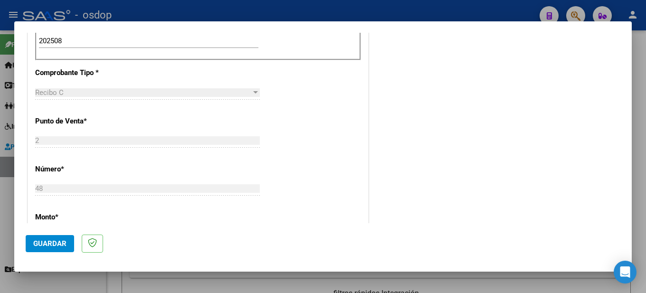
scroll to position [428, 0]
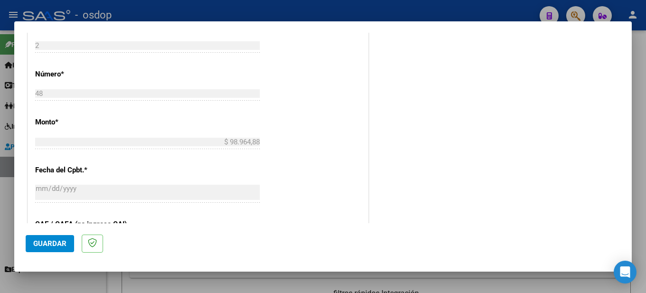
click at [56, 241] on span "Guardar" at bounding box center [49, 244] width 33 height 9
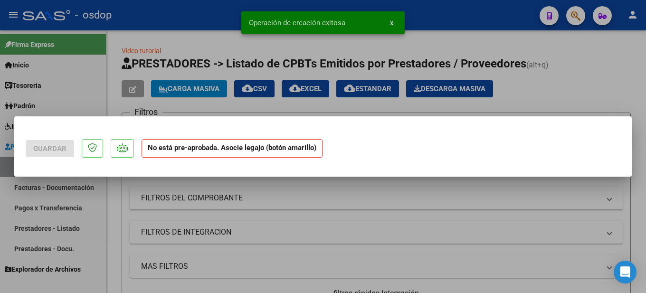
scroll to position [0, 0]
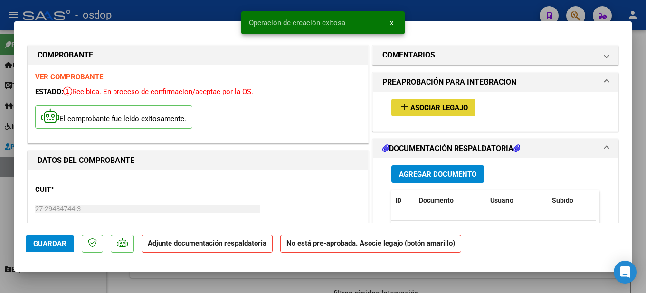
click at [430, 102] on button "add Asociar Legajo" at bounding box center [434, 108] width 84 height 18
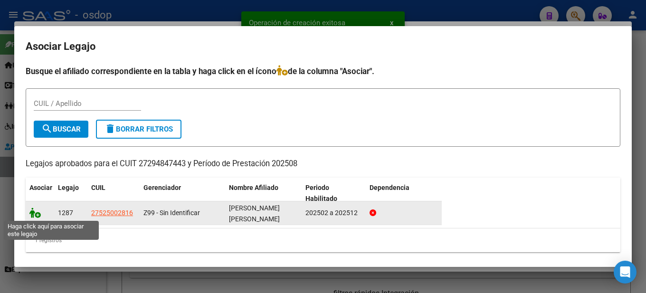
click at [36, 215] on icon at bounding box center [34, 213] width 11 height 10
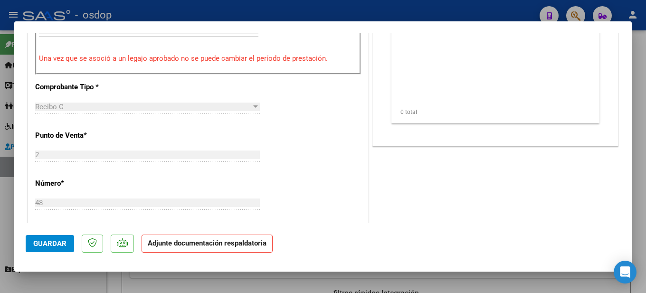
scroll to position [190, 0]
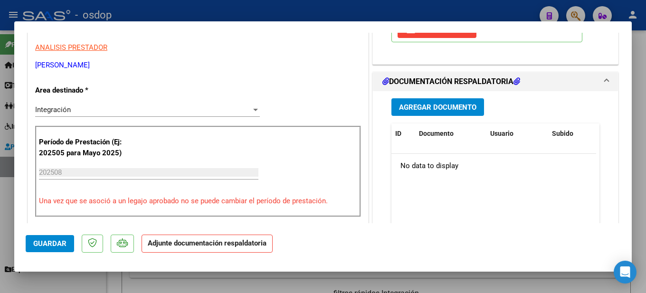
click at [442, 106] on span "Agregar Documento" at bounding box center [437, 107] width 77 height 9
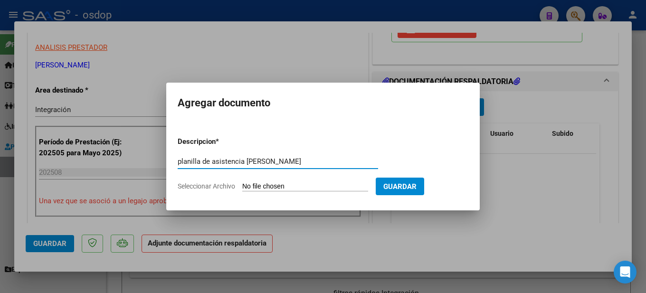
type input "planilla de asistencia [PERSON_NAME]"
click at [320, 184] on input "Seleccionar Archivo" at bounding box center [305, 187] width 126 height 9
type input "C:\fakepath\Planilla de asistencia AGOSTO [PERSON_NAME].pdf"
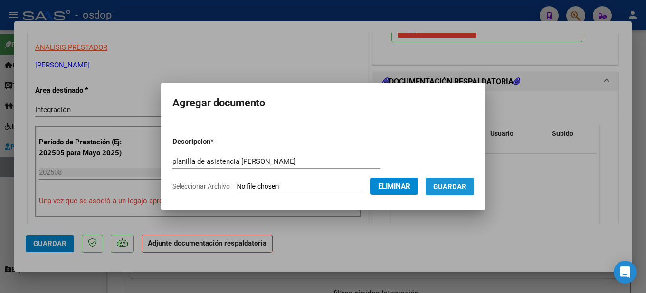
click at [453, 187] on span "Guardar" at bounding box center [449, 187] width 33 height 9
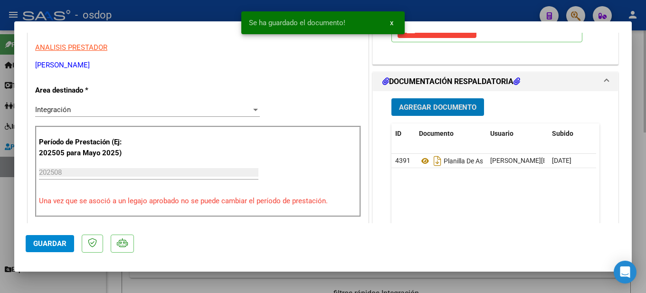
click at [644, 121] on div at bounding box center [323, 146] width 646 height 293
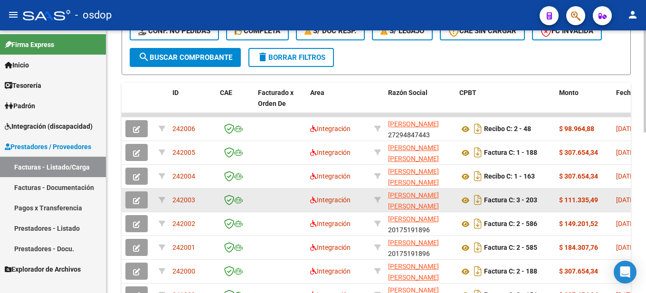
scroll to position [412, 0]
